Goal: Navigation & Orientation: Understand site structure

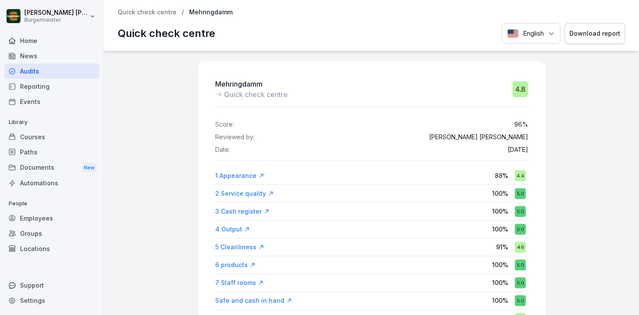
click at [37, 89] on div "Reporting" at bounding box center [51, 86] width 95 height 15
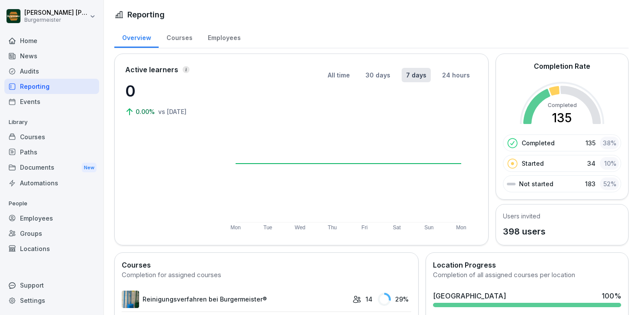
click at [40, 100] on div "Events" at bounding box center [51, 101] width 95 height 15
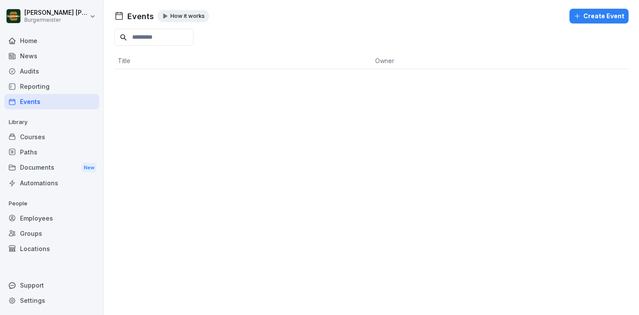
click at [53, 135] on div "Courses" at bounding box center [51, 136] width 95 height 15
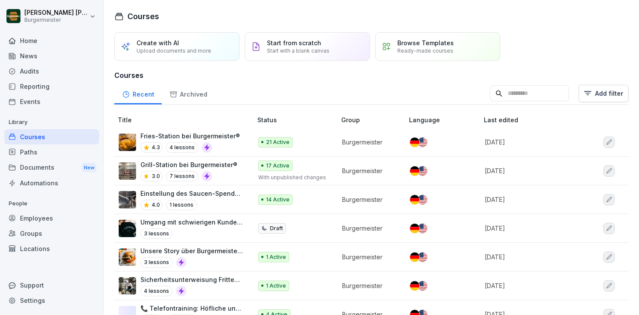
click at [46, 152] on div "Paths" at bounding box center [51, 151] width 95 height 15
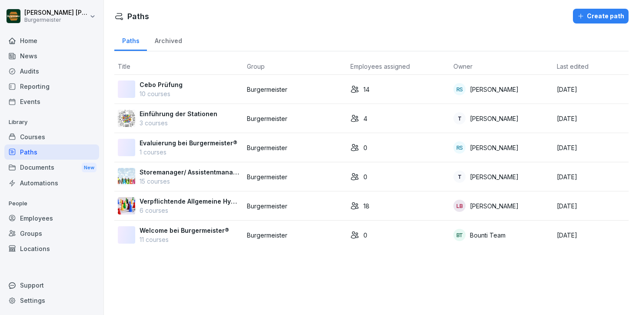
click at [49, 167] on div "Documents New" at bounding box center [51, 167] width 95 height 16
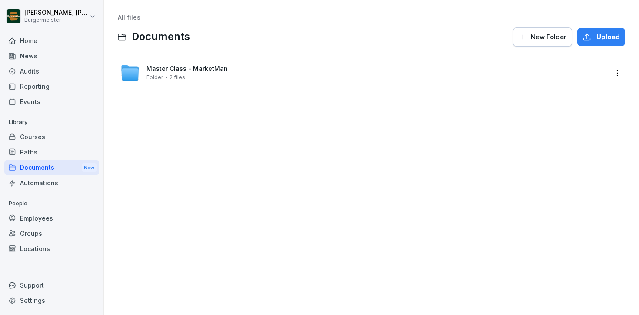
click at [48, 186] on div "Automations" at bounding box center [51, 182] width 95 height 15
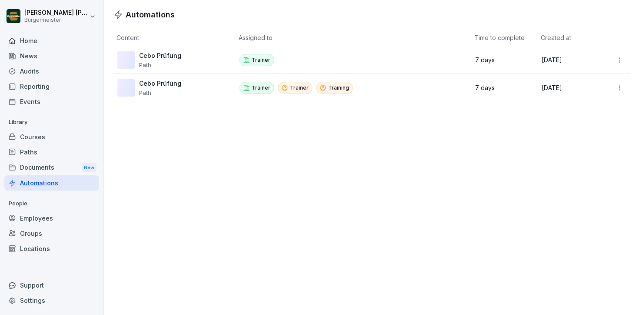
click at [48, 164] on div "Documents New" at bounding box center [51, 167] width 95 height 16
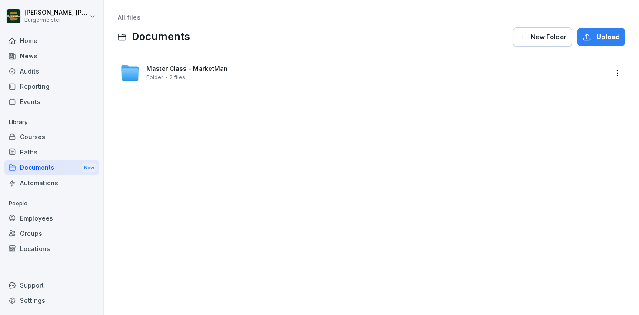
click at [34, 71] on div "Audits" at bounding box center [51, 70] width 95 height 15
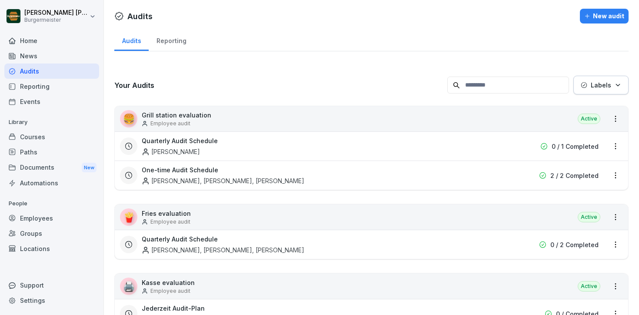
click at [34, 56] on div "News" at bounding box center [51, 55] width 95 height 15
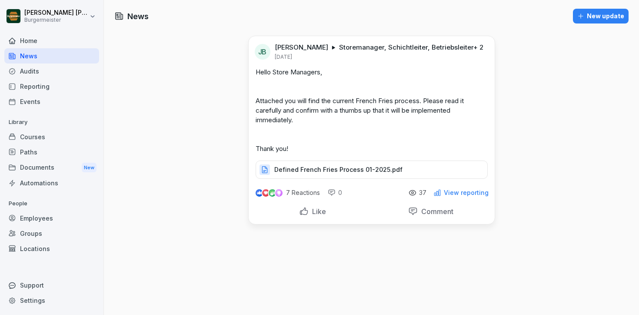
click at [38, 35] on div "Home" at bounding box center [51, 40] width 95 height 15
